Goal: Find contact information: Obtain details needed to contact an individual or organization

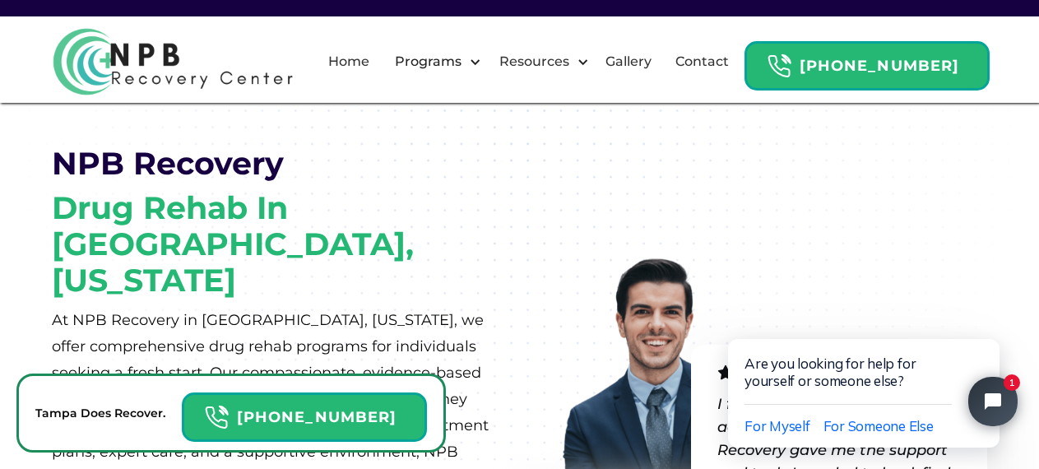
scroll to position [31, 0]
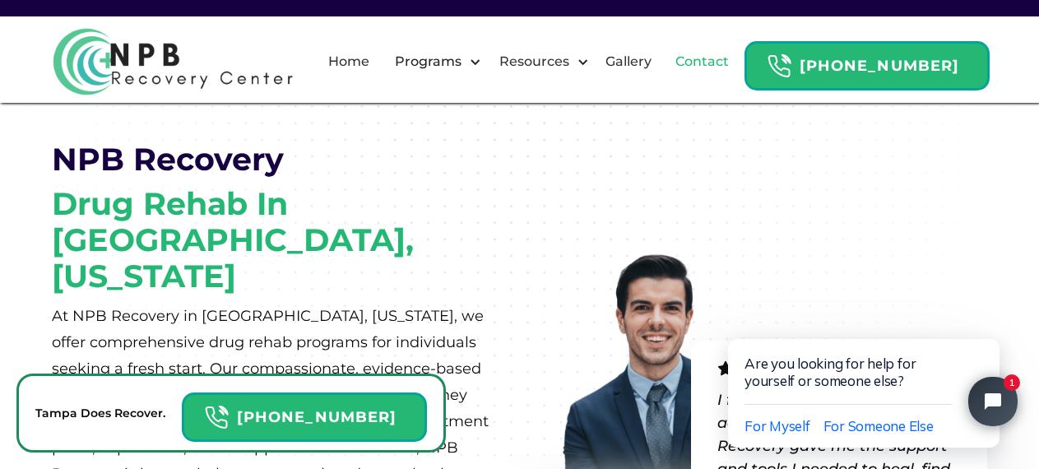
click at [693, 46] on link "Contact" at bounding box center [701, 61] width 73 height 53
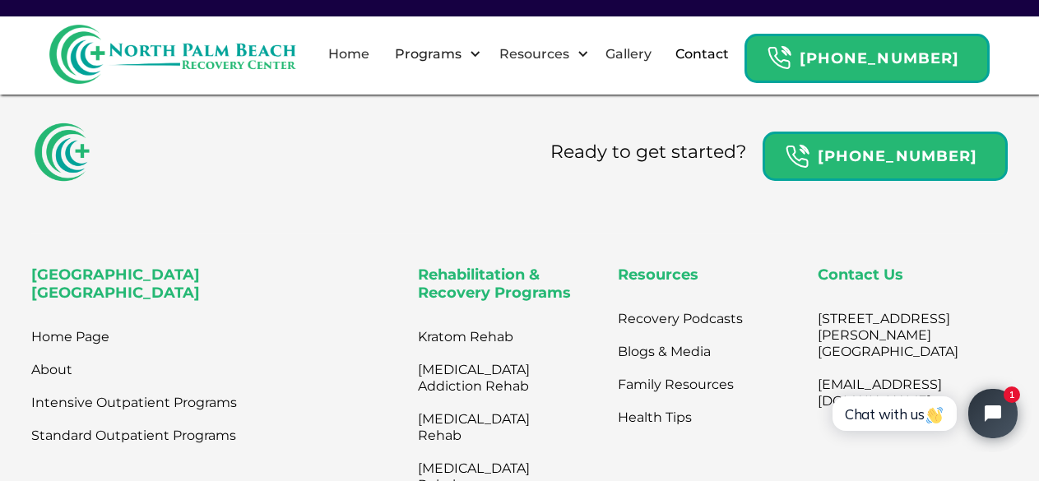
scroll to position [1275, 0]
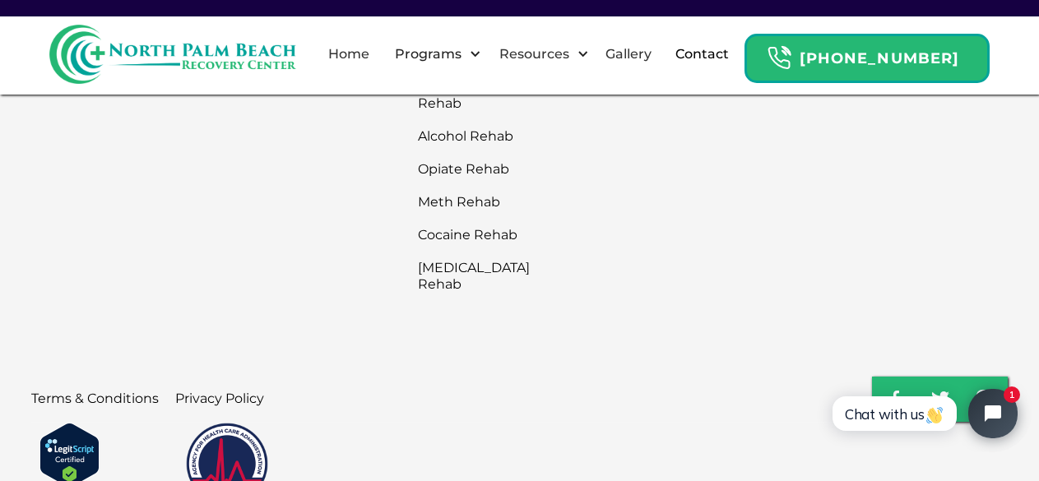
click at [843, 6] on div at bounding box center [519, 8] width 1039 height 16
click at [91, 383] on link at bounding box center [519, 240] width 1039 height 481
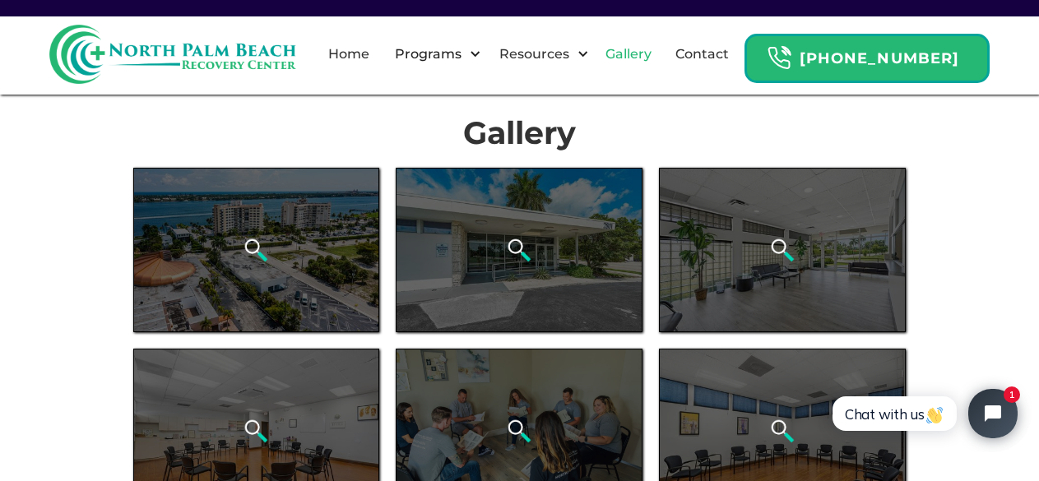
click at [620, 30] on link "Gallery" at bounding box center [629, 54] width 66 height 53
